Goal: Task Accomplishment & Management: Manage account settings

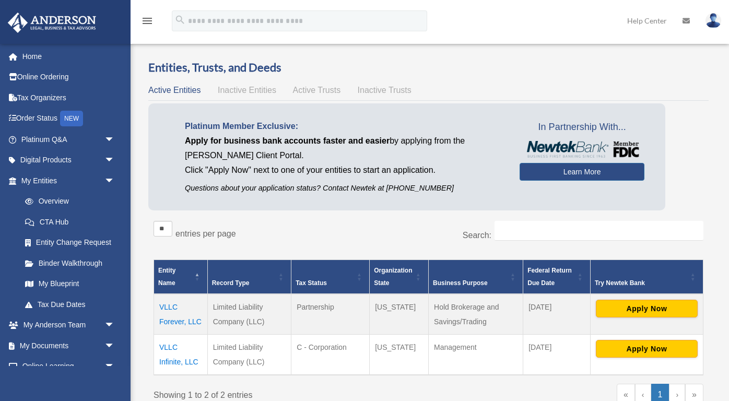
scroll to position [138, 0]
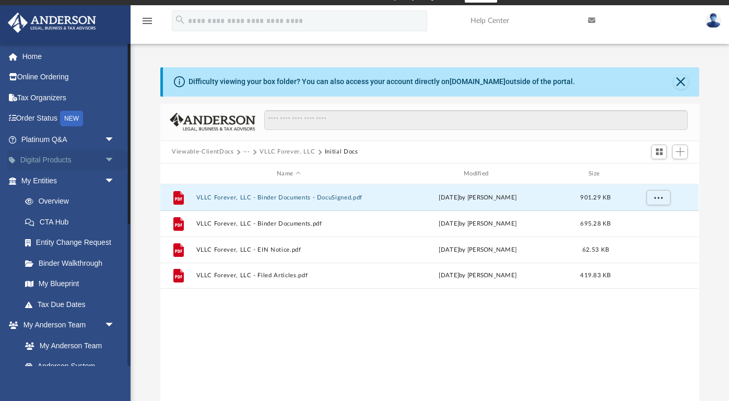
click at [73, 159] on link "Digital Products arrow_drop_down" at bounding box center [68, 160] width 123 height 21
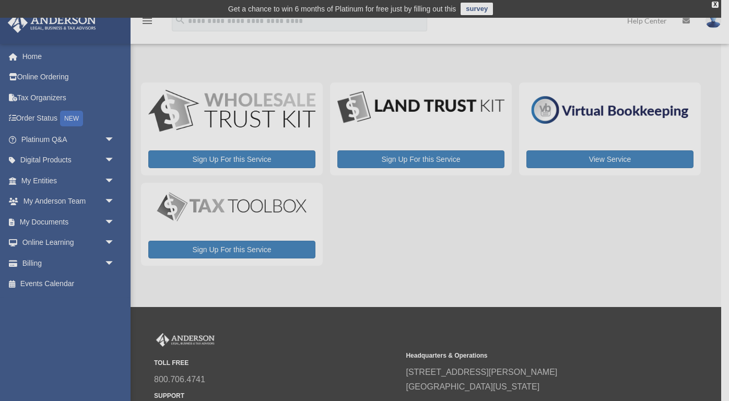
click at [717, 26] on div "x" at bounding box center [364, 200] width 729 height 401
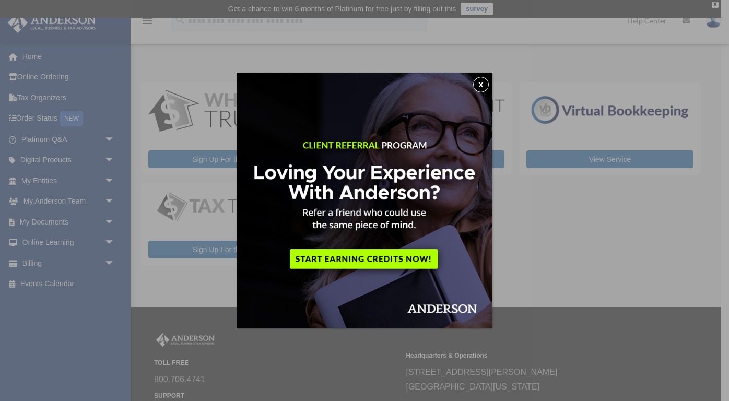
click at [717, 26] on div "x" at bounding box center [364, 200] width 729 height 401
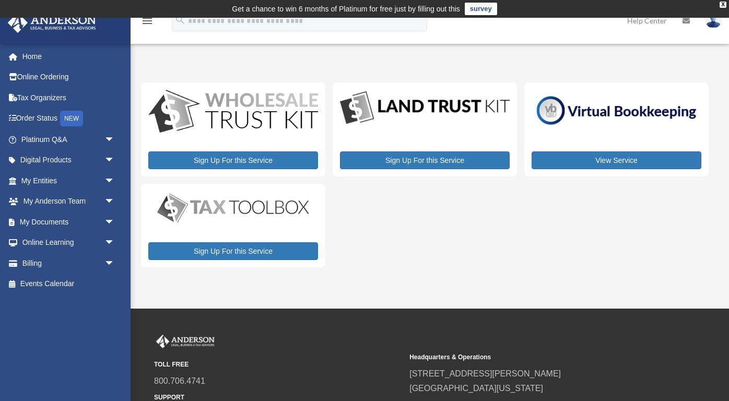
click at [717, 26] on img at bounding box center [714, 20] width 16 height 15
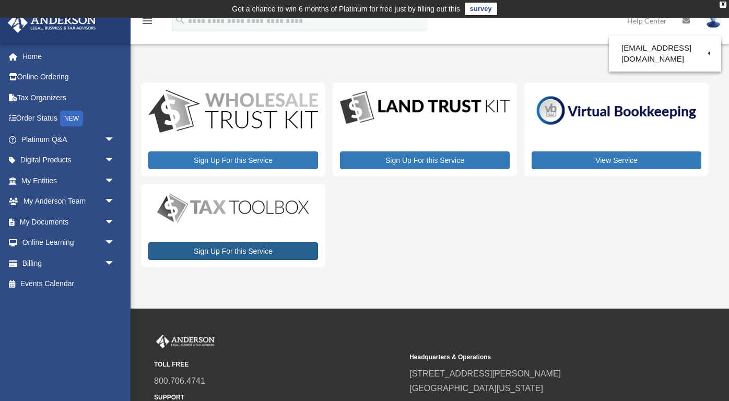
click at [234, 250] on link "Sign Up For this Service" at bounding box center [233, 251] width 170 height 18
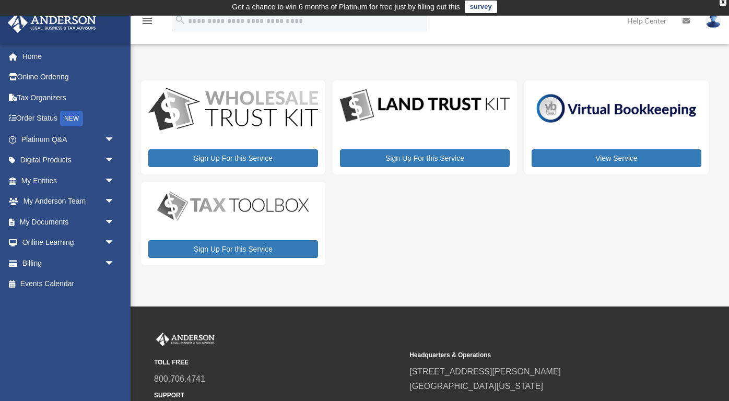
scroll to position [2, 0]
click at [68, 77] on link "Online Ordering" at bounding box center [68, 77] width 123 height 21
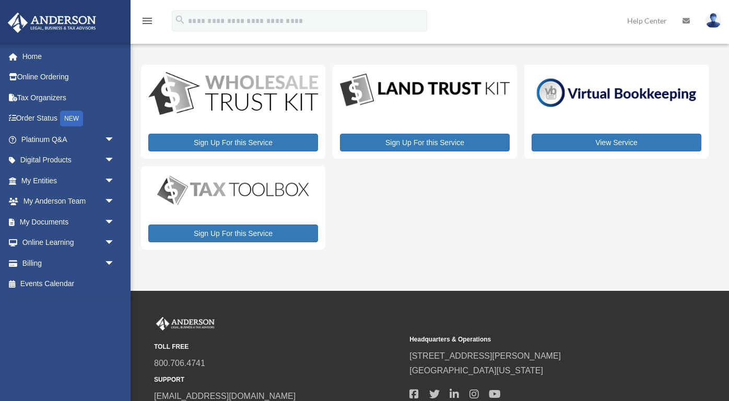
scroll to position [2, 0]
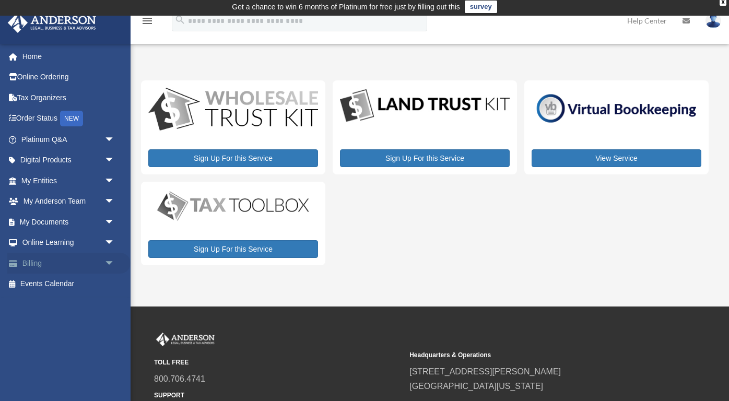
click at [38, 261] on link "Billing arrow_drop_down" at bounding box center [68, 263] width 123 height 21
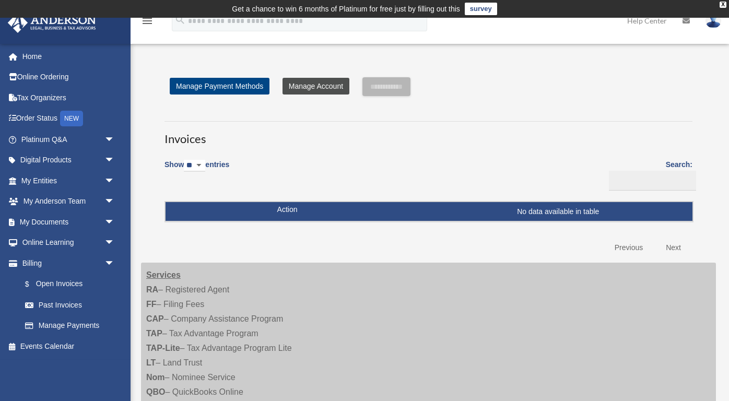
click at [303, 84] on link "Manage Account" at bounding box center [316, 86] width 67 height 17
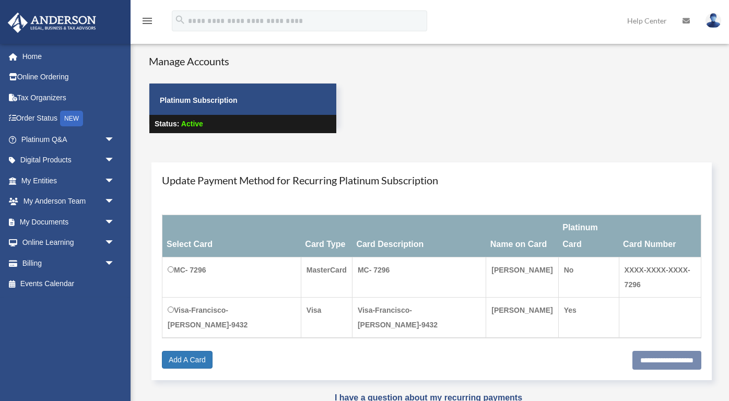
scroll to position [26, 0]
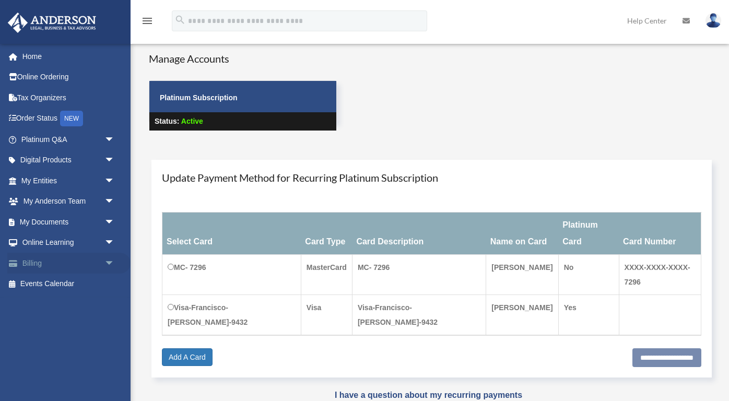
click at [111, 257] on span "arrow_drop_down" at bounding box center [114, 263] width 21 height 21
click at [66, 301] on link "Past Invoices" at bounding box center [73, 305] width 116 height 21
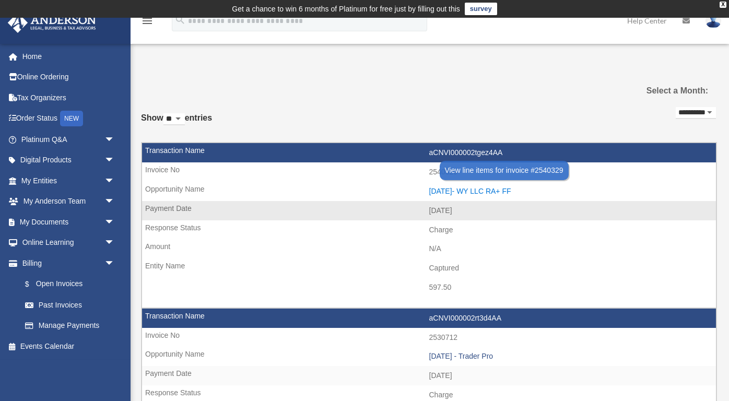
click at [480, 187] on div "[DATE]- WY LLC RA+ FF" at bounding box center [570, 191] width 282 height 9
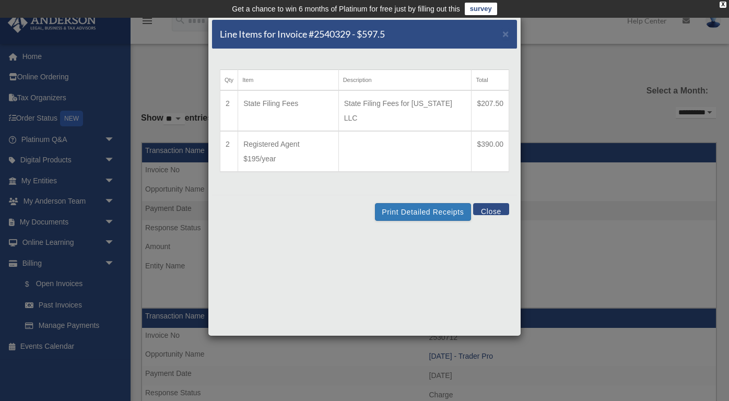
click at [483, 203] on button "Close" at bounding box center [491, 209] width 36 height 12
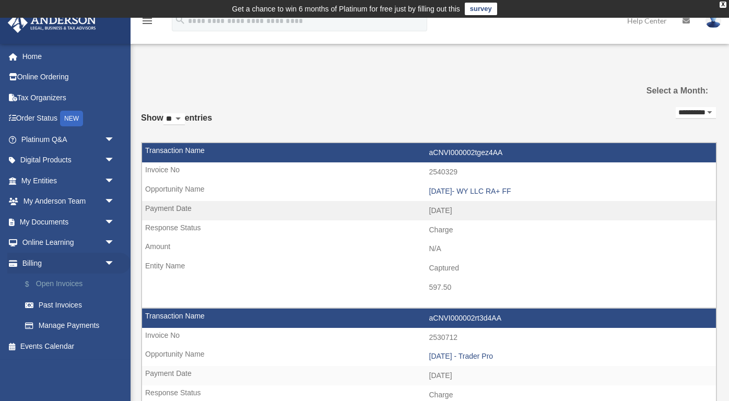
click at [64, 285] on link "$ Open Invoices" at bounding box center [73, 284] width 116 height 21
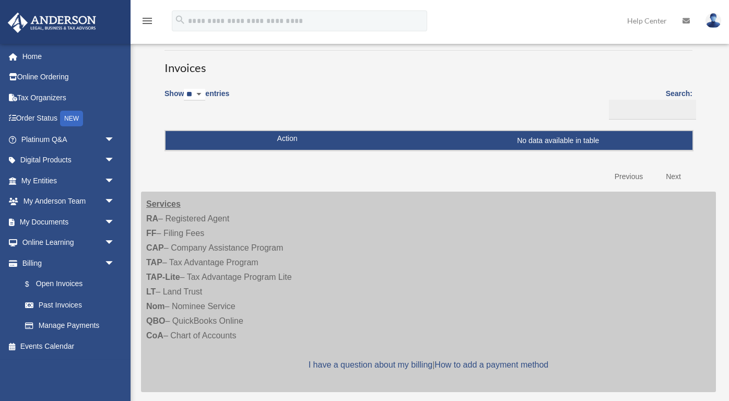
scroll to position [76, 0]
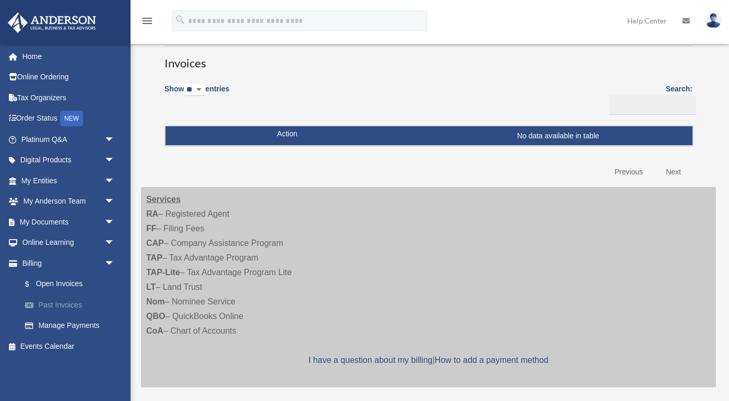
click at [58, 300] on link "Past Invoices" at bounding box center [73, 305] width 116 height 21
